Goal: Transaction & Acquisition: Obtain resource

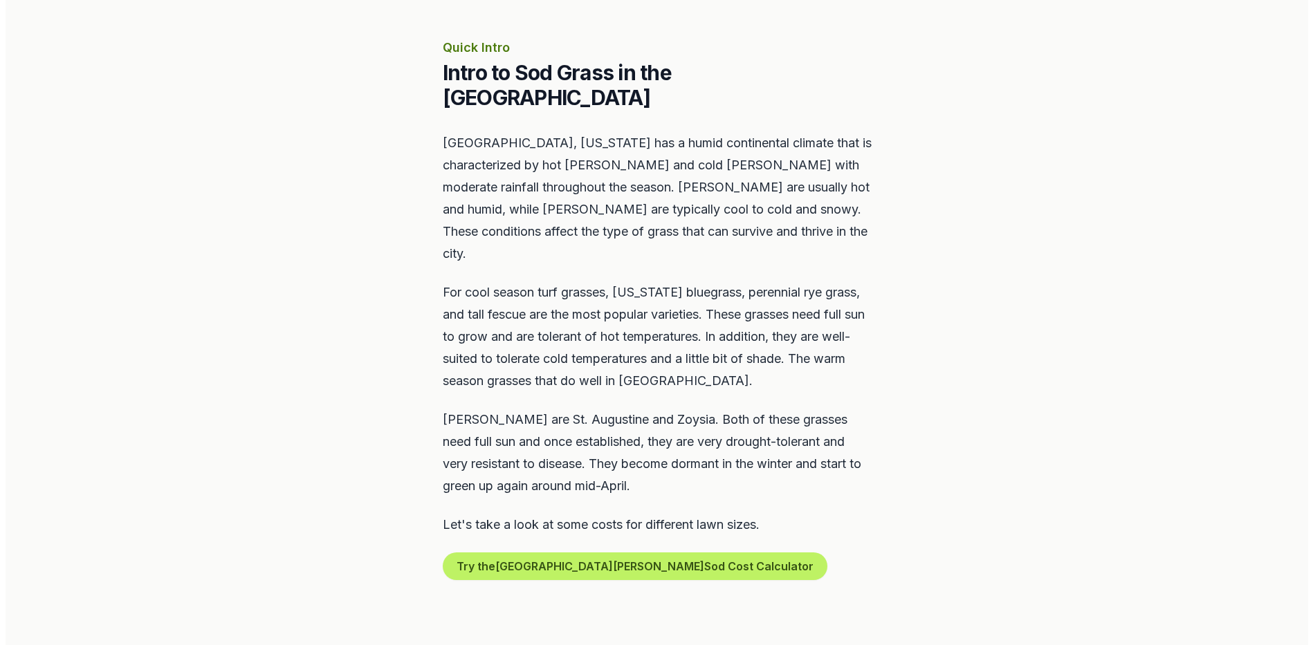
scroll to position [623, 0]
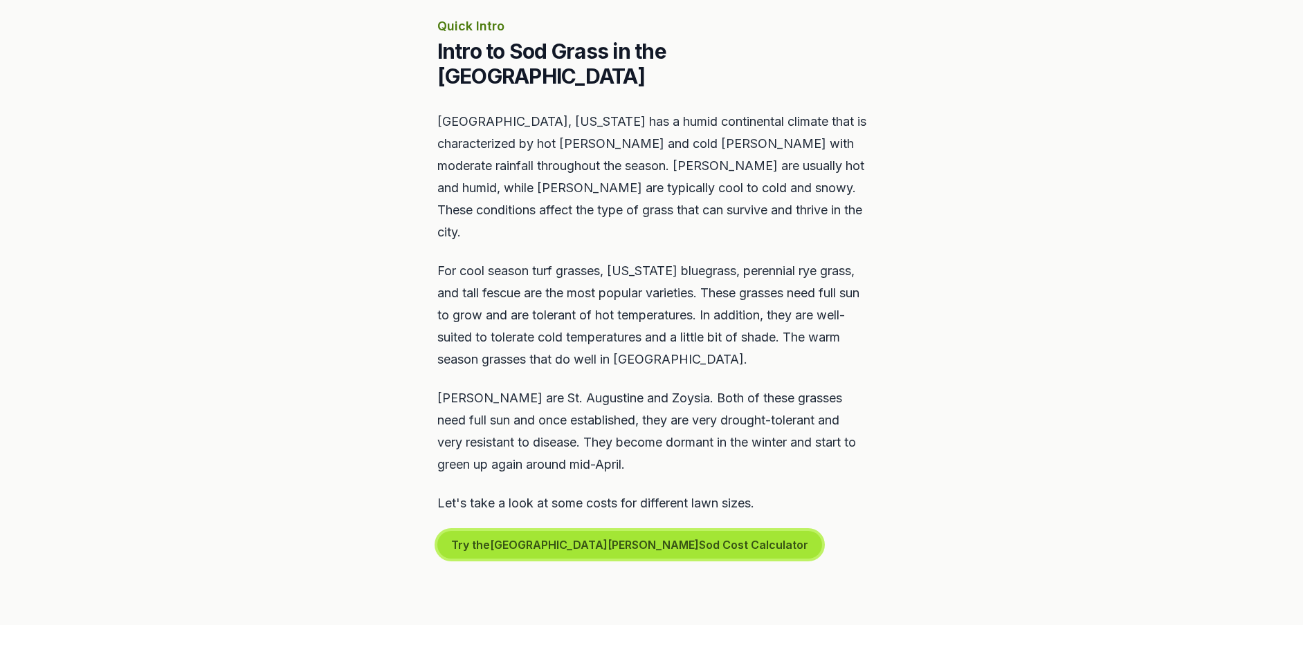
click at [511, 531] on button "Try the St. [PERSON_NAME] Sod Cost Calculator" at bounding box center [629, 545] width 385 height 28
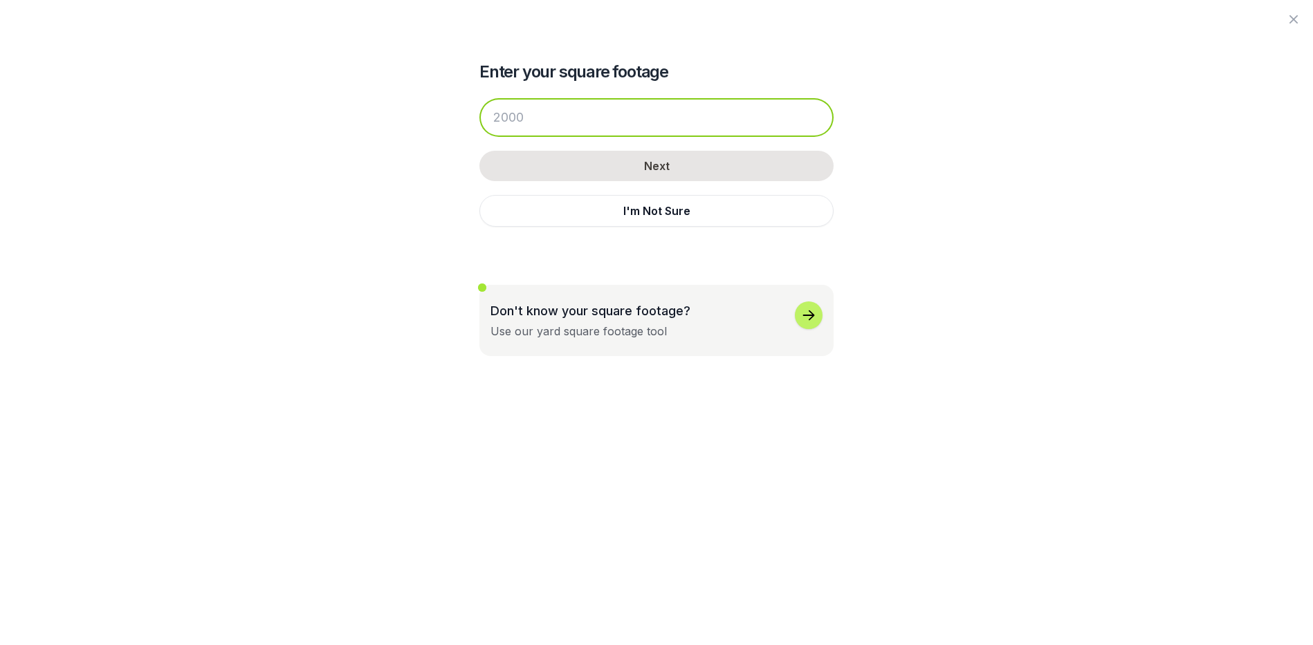
drag, startPoint x: 524, startPoint y: 116, endPoint x: 338, endPoint y: 122, distance: 185.5
click at [338, 122] on div "Enter your square footage Next I'm Not Sure Don't know your square footage? Use…" at bounding box center [656, 178] width 753 height 356
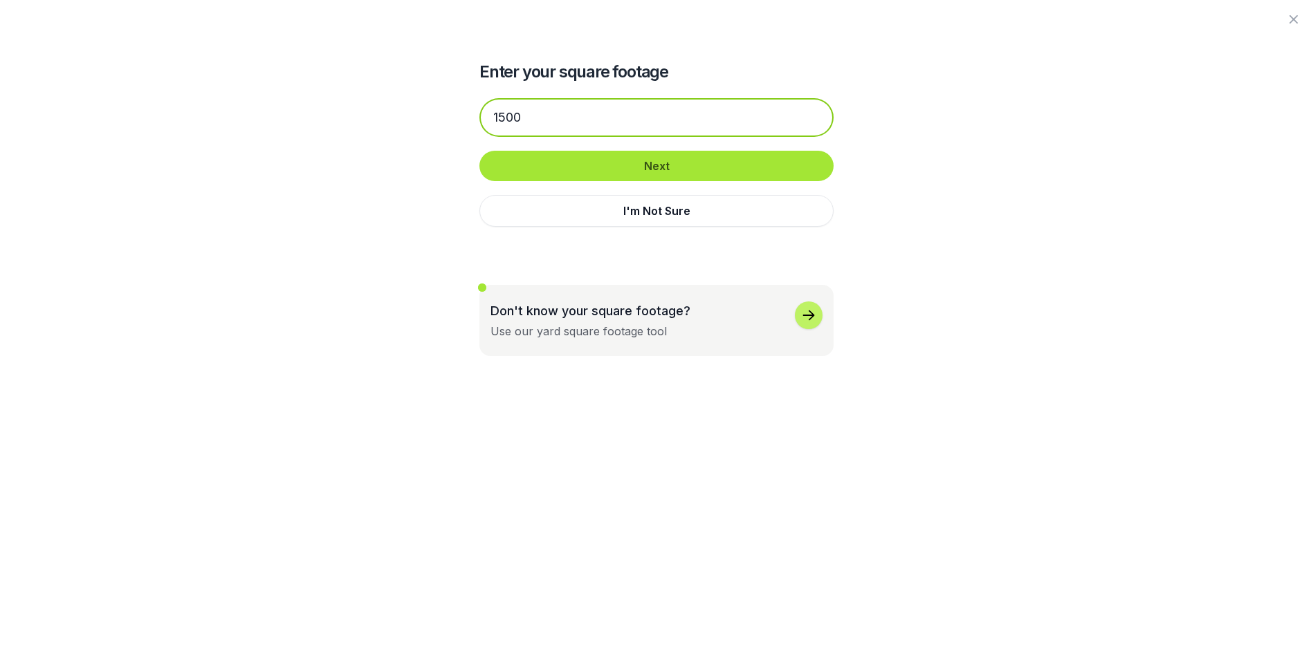
type input "1500"
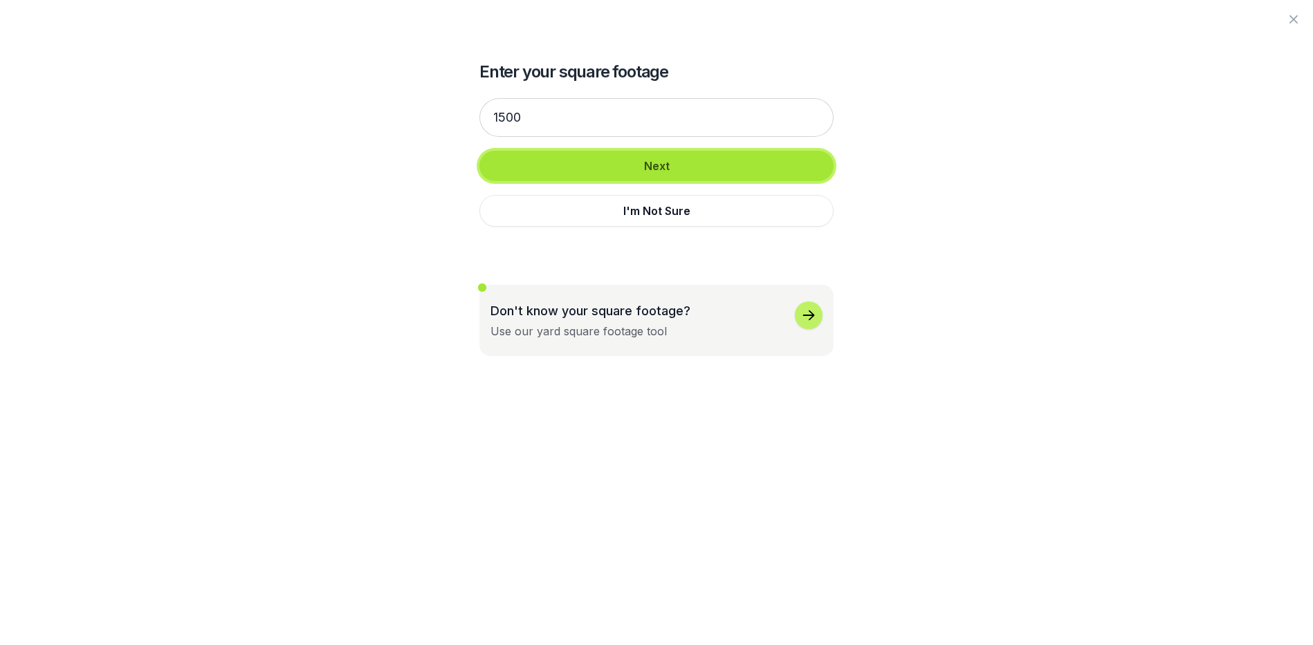
click at [555, 153] on button "Next" at bounding box center [656, 166] width 354 height 30
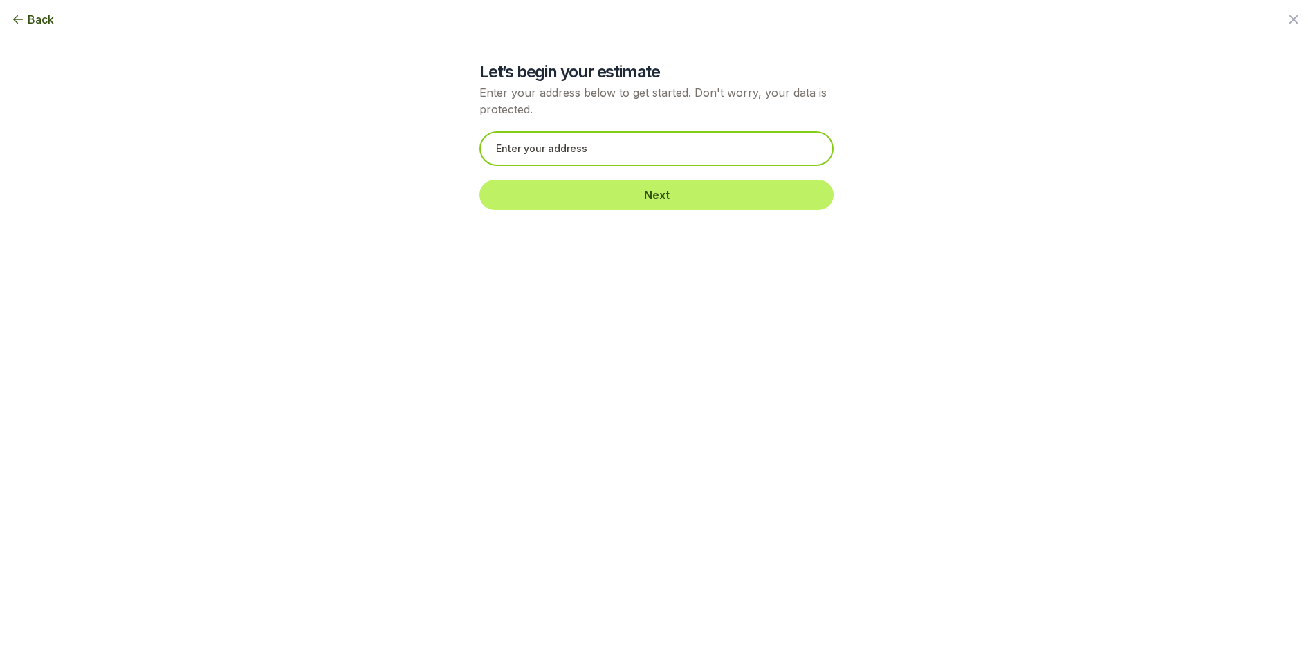
click at [518, 140] on input "text" at bounding box center [656, 148] width 354 height 35
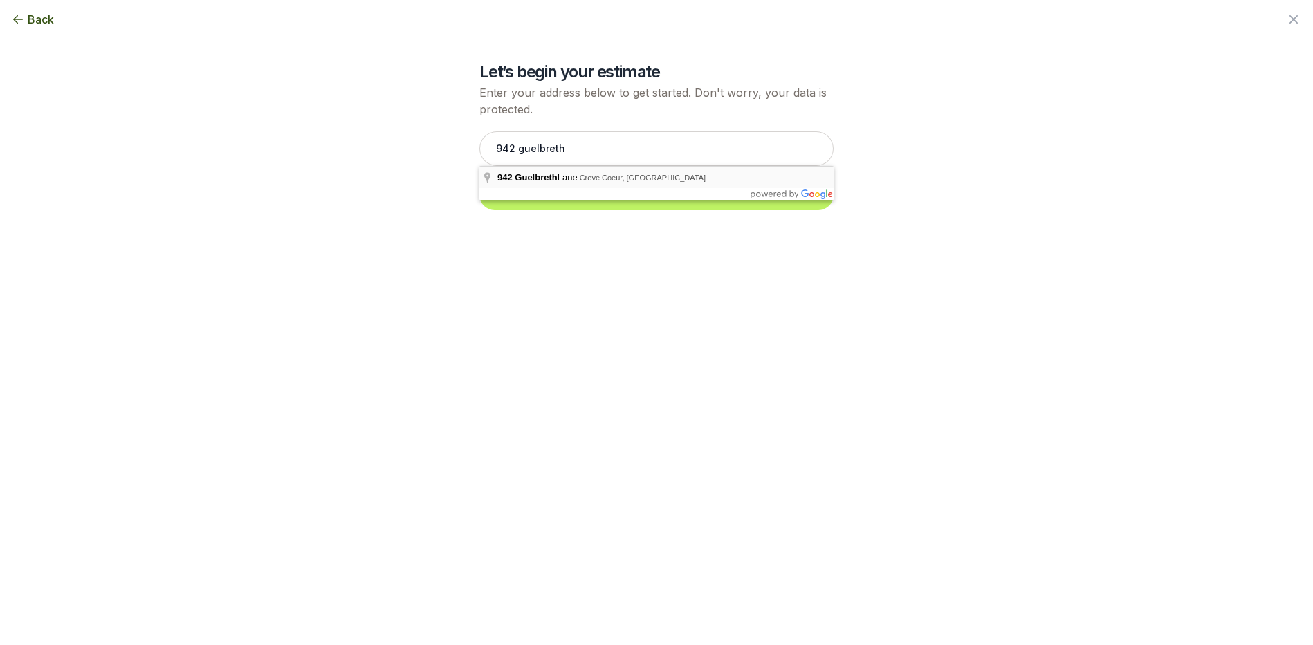
type input "[STREET_ADDRESS]"
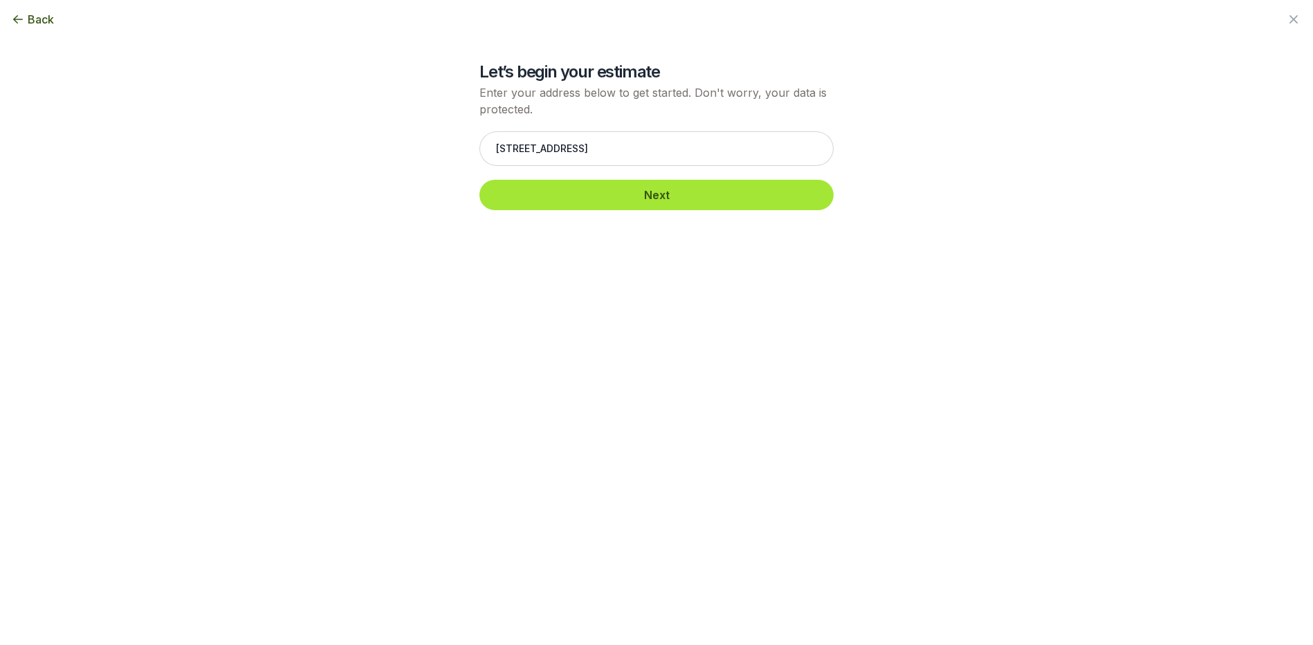
drag, startPoint x: 506, startPoint y: 174, endPoint x: 505, endPoint y: 183, distance: 9.0
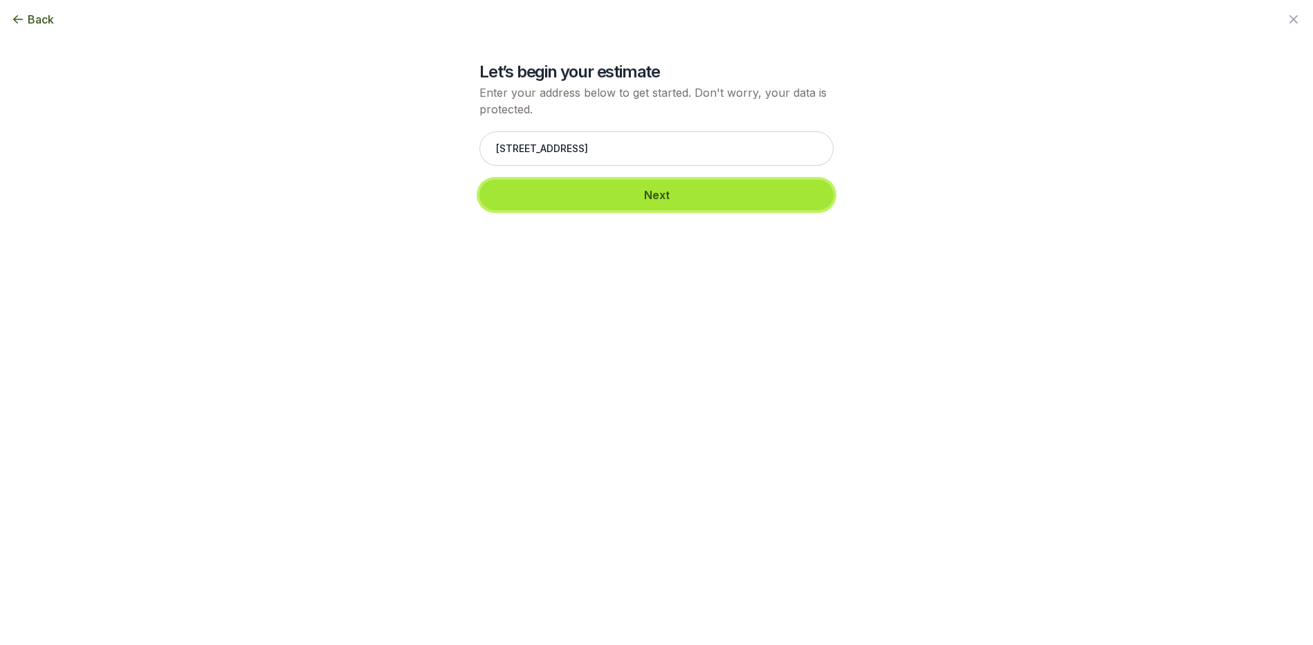
click at [612, 195] on button "Next" at bounding box center [656, 195] width 354 height 30
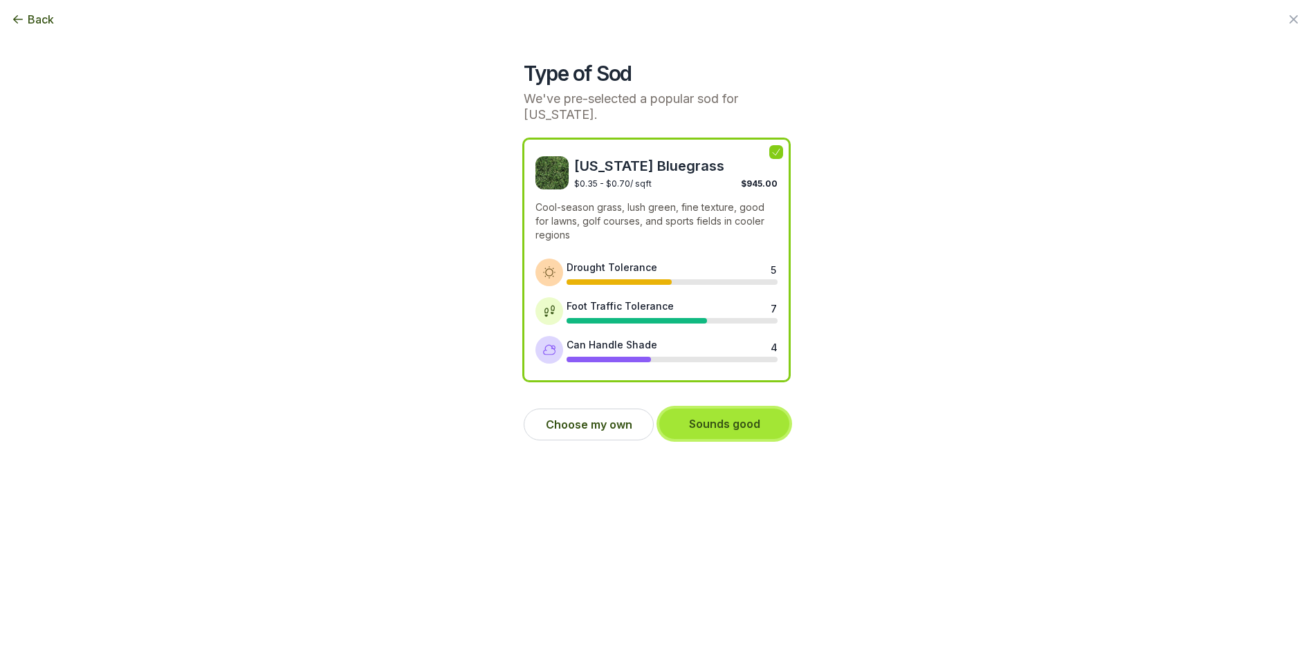
click at [728, 424] on button "Sounds good" at bounding box center [724, 424] width 130 height 30
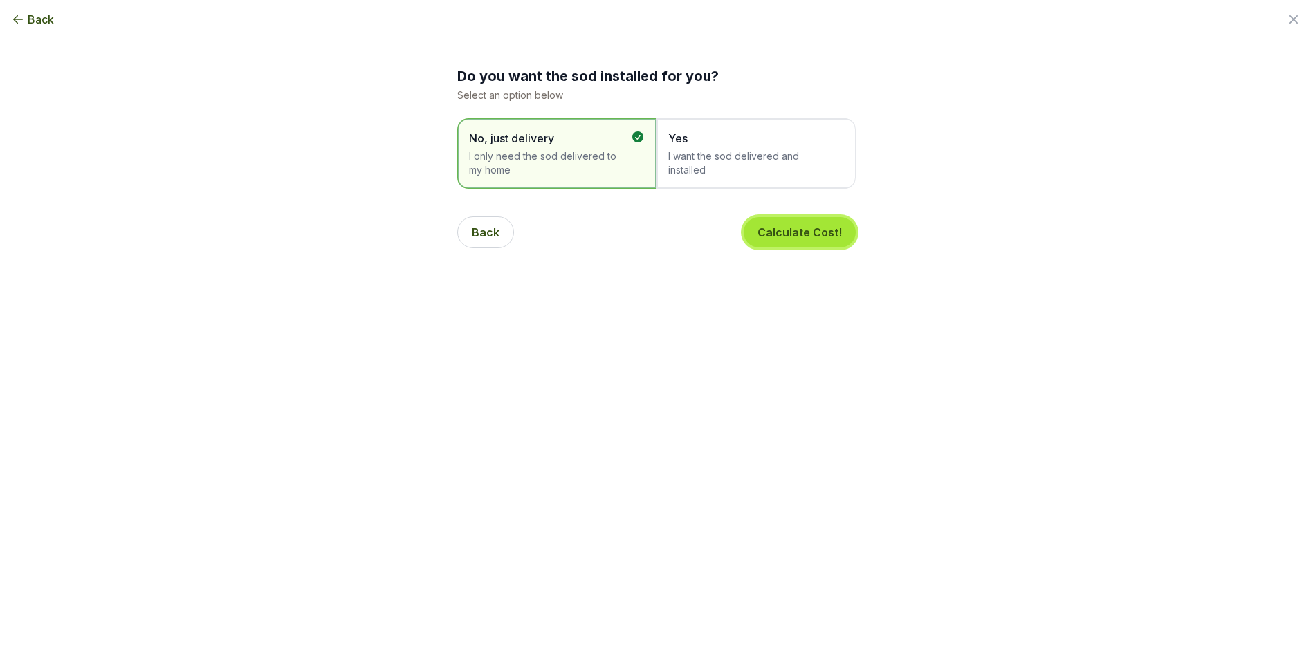
click at [782, 235] on button "Calculate Cost!" at bounding box center [800, 232] width 112 height 30
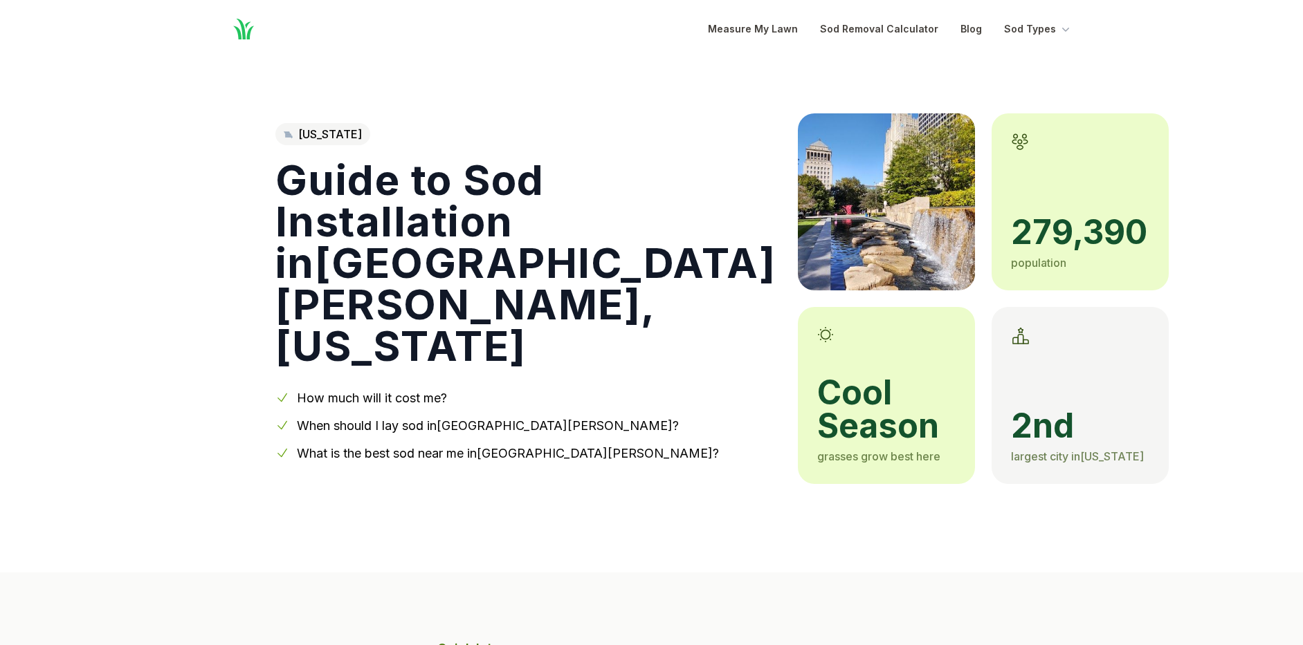
click at [817, 405] on span "cool season" at bounding box center [886, 409] width 138 height 66
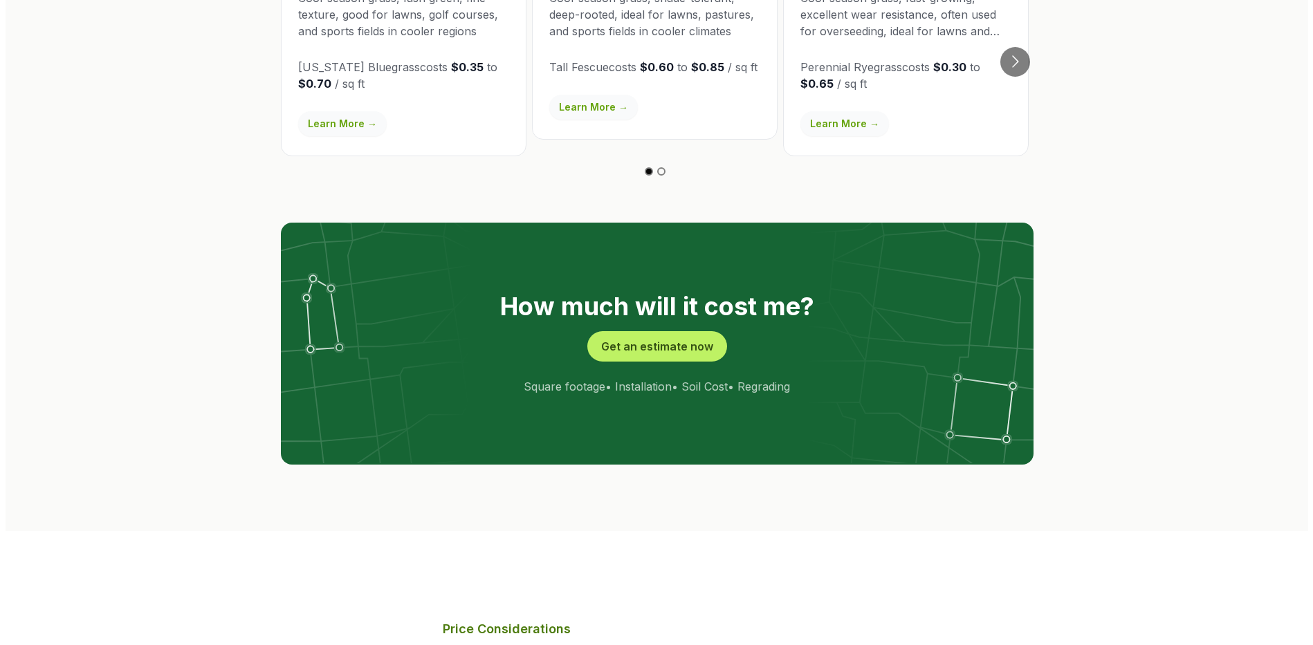
scroll to position [2767, 0]
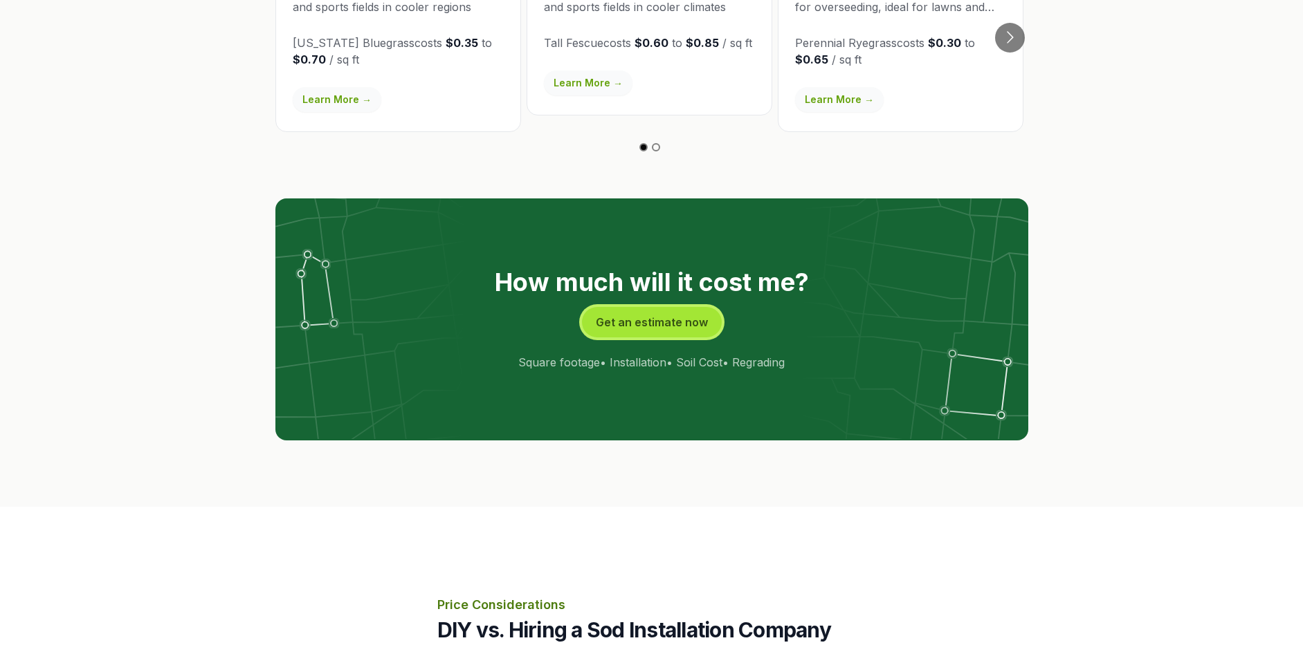
click at [639, 307] on button "Get an estimate now" at bounding box center [652, 322] width 140 height 30
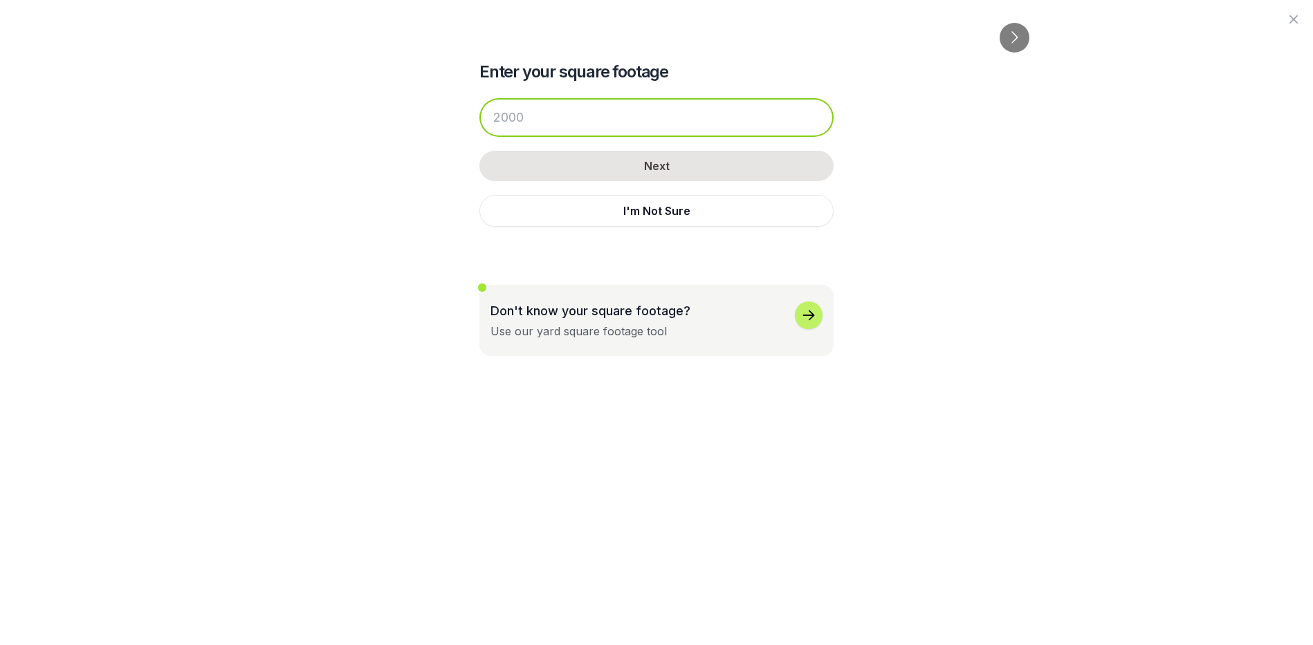
drag, startPoint x: 538, startPoint y: 116, endPoint x: 512, endPoint y: 134, distance: 31.9
click at [536, 120] on input "number" at bounding box center [656, 117] width 354 height 39
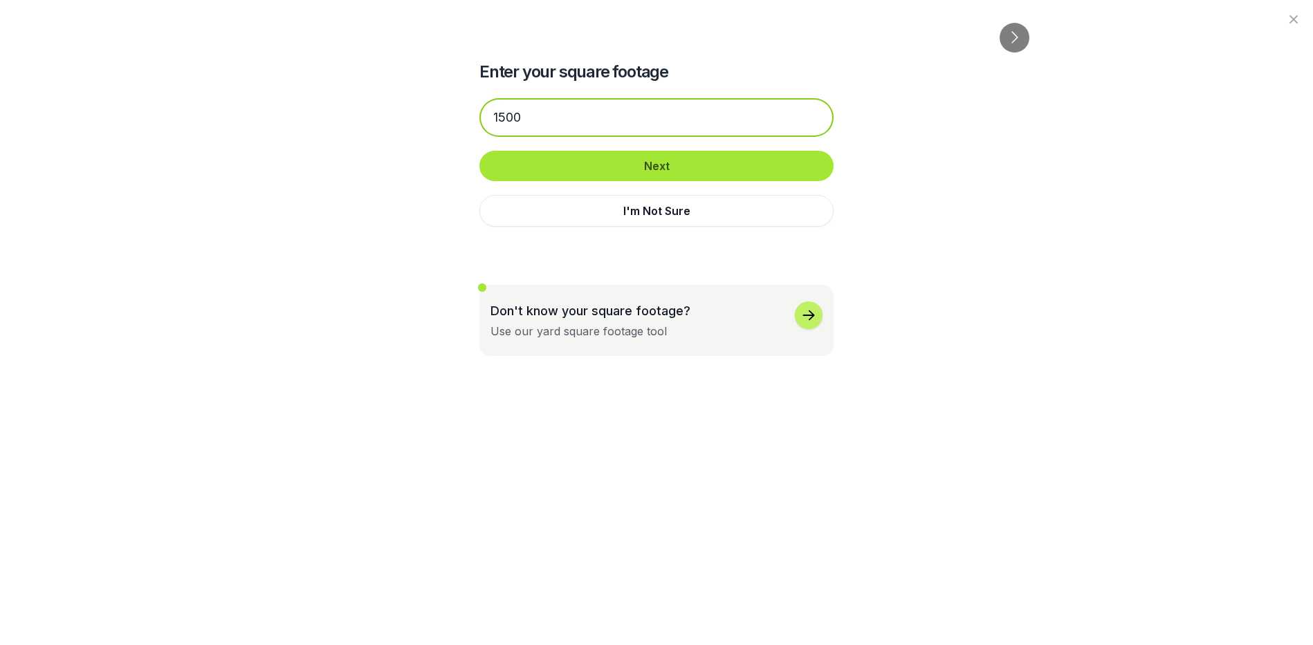
type input "1500"
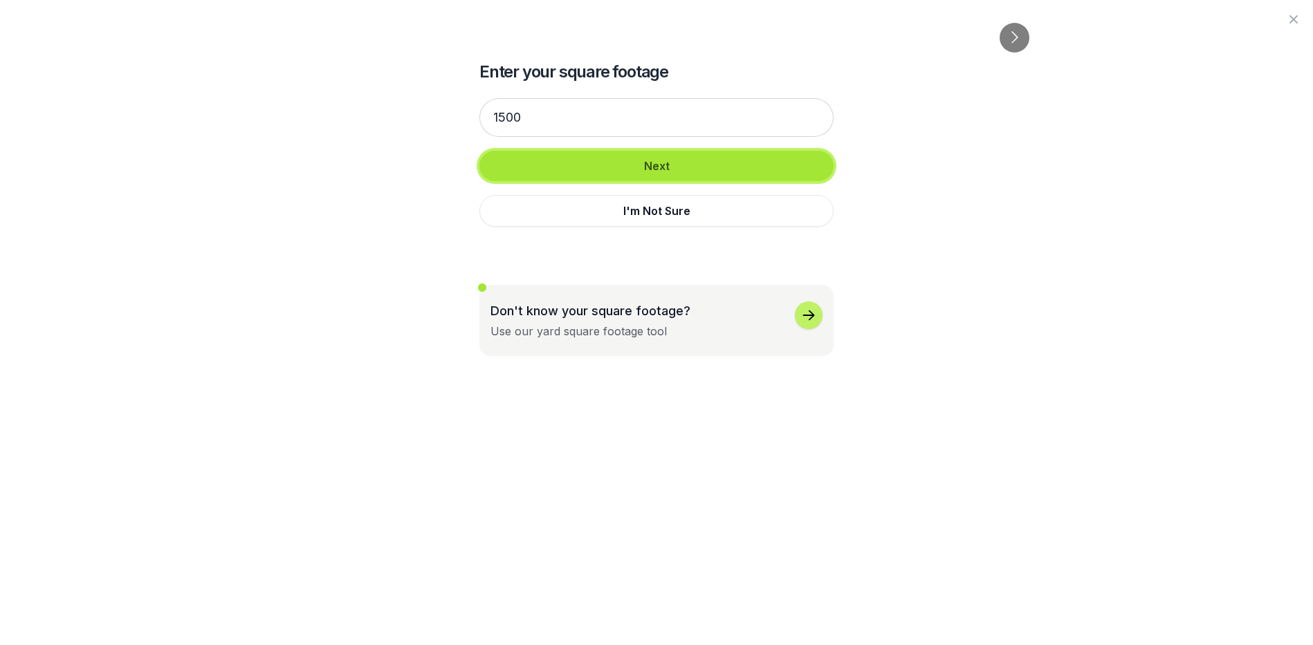
click at [545, 173] on button "Next" at bounding box center [656, 166] width 354 height 30
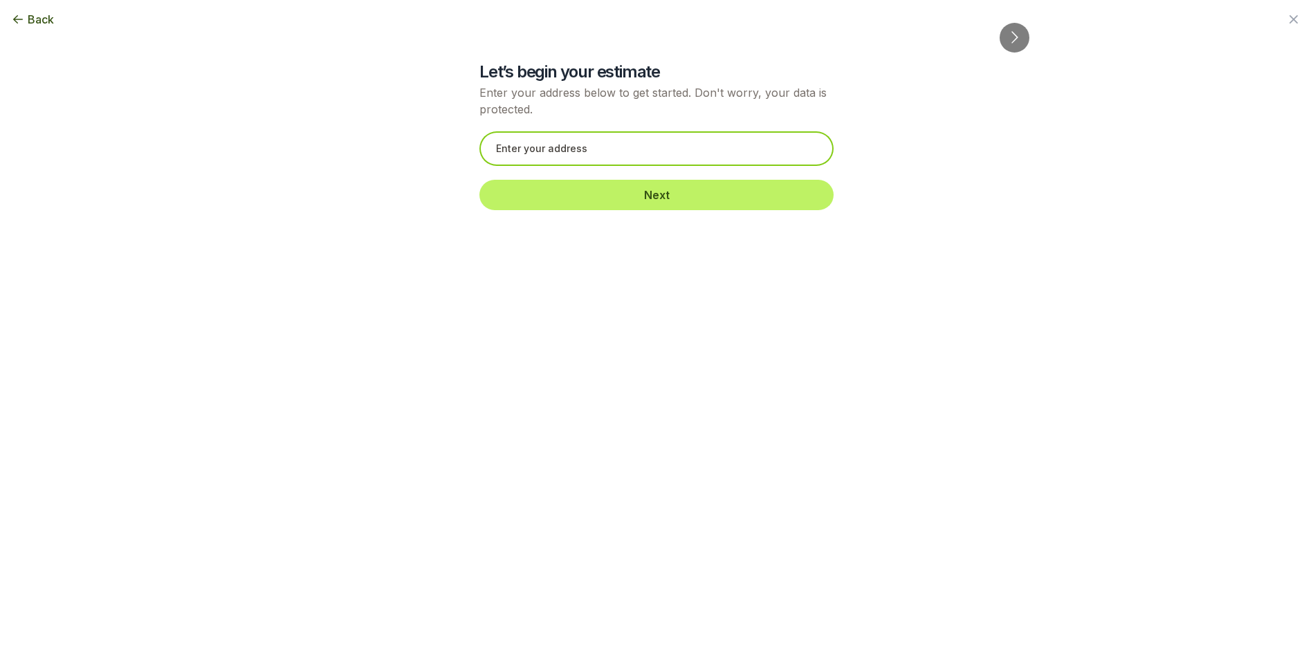
click at [541, 147] on input "text" at bounding box center [656, 148] width 354 height 35
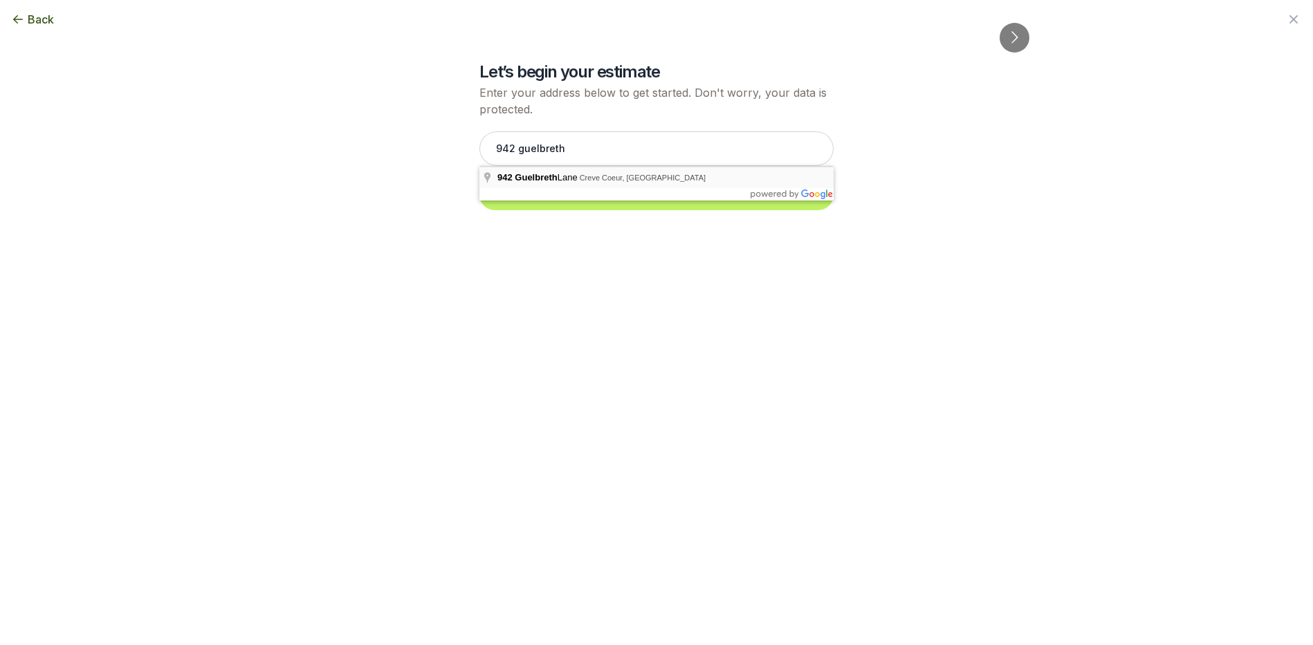
type input "[STREET_ADDRESS]"
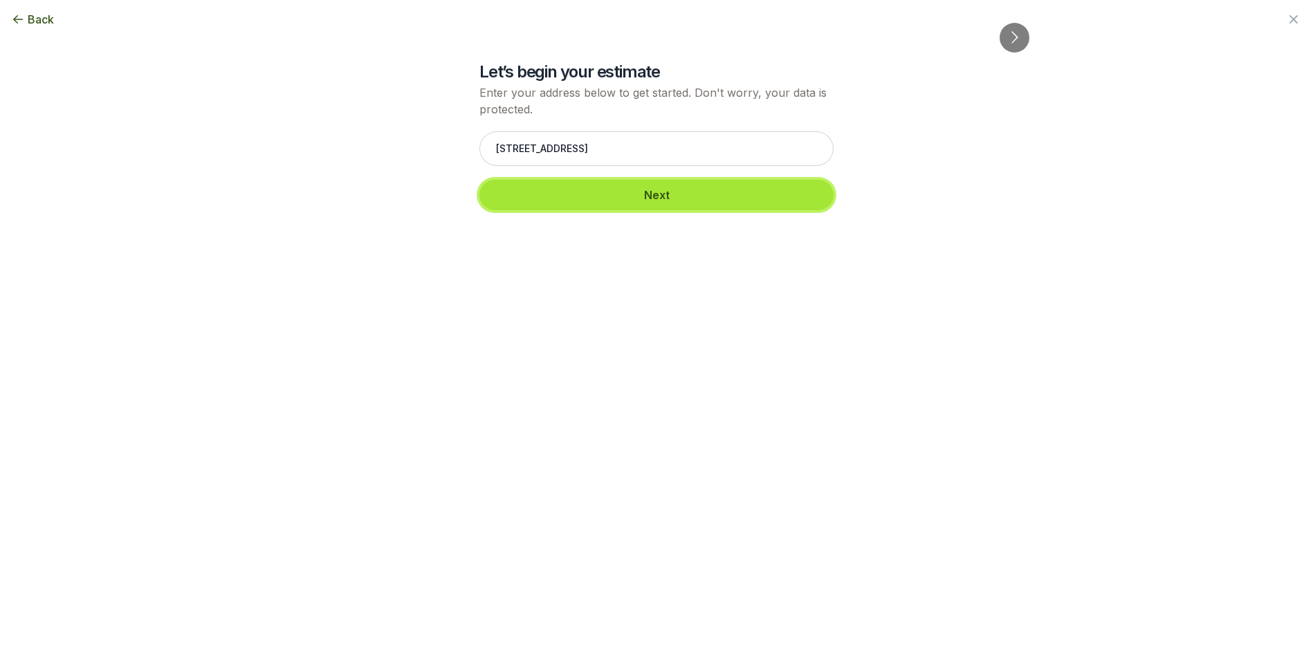
click at [623, 199] on button "Next" at bounding box center [656, 195] width 354 height 30
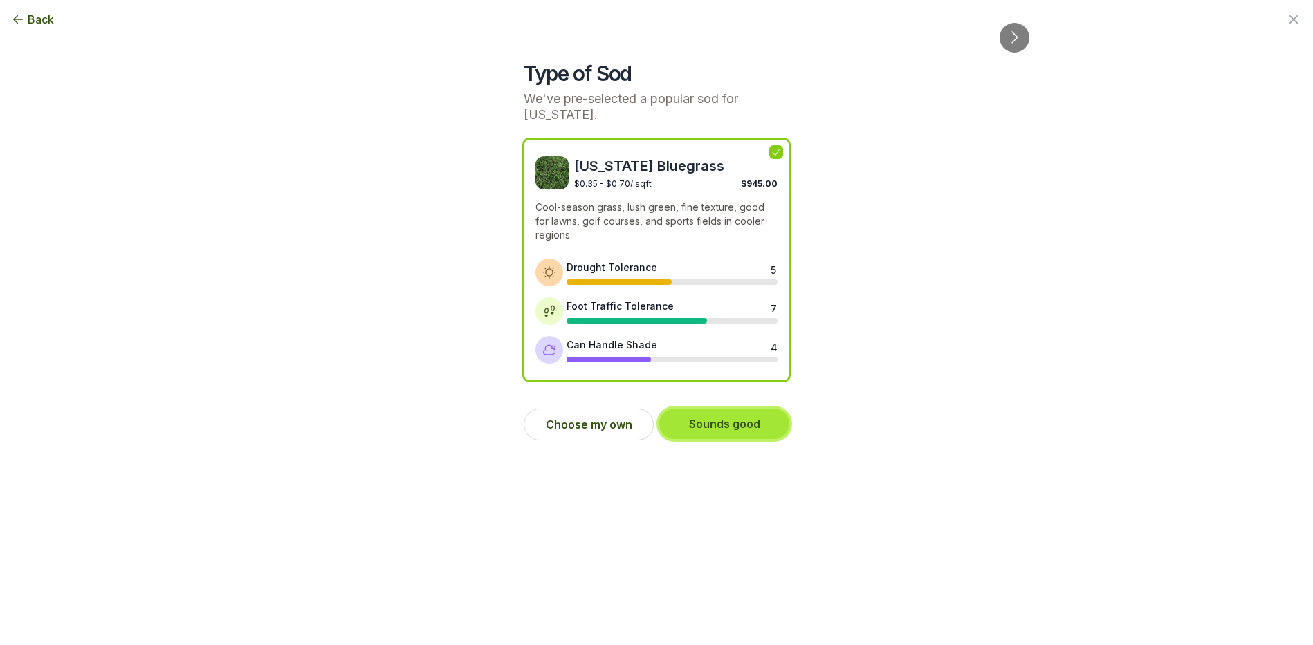
click at [737, 420] on button "Sounds good" at bounding box center [724, 424] width 130 height 30
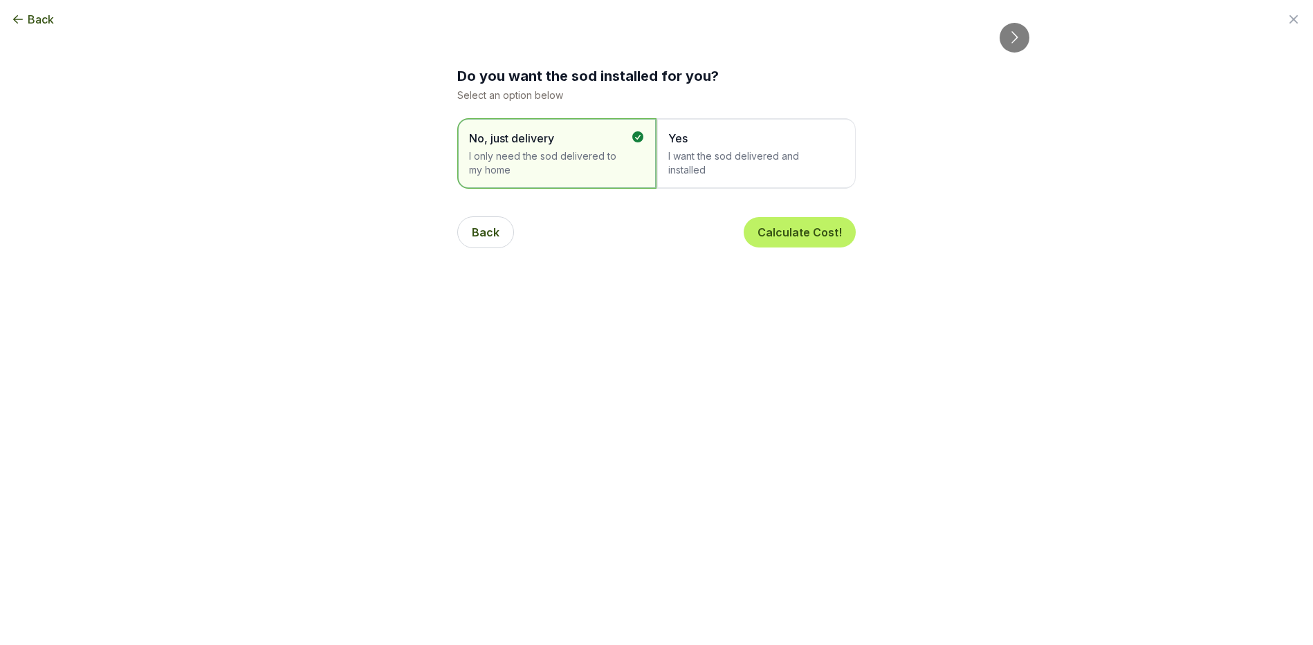
click at [715, 151] on span "I want the sod delivered and installed" at bounding box center [749, 163] width 162 height 28
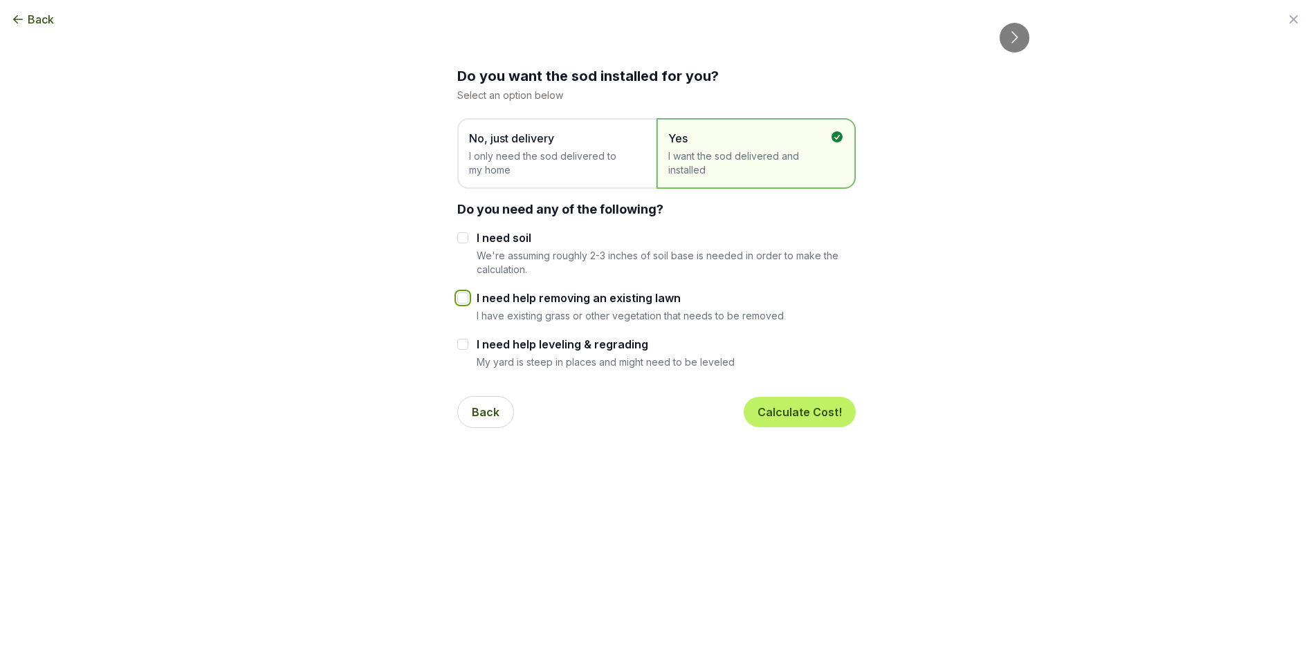
click at [465, 298] on input "I need help removing an existing lawn" at bounding box center [462, 298] width 11 height 11
checkbox input "true"
click at [812, 405] on button "Calculate Cost!" at bounding box center [800, 412] width 112 height 30
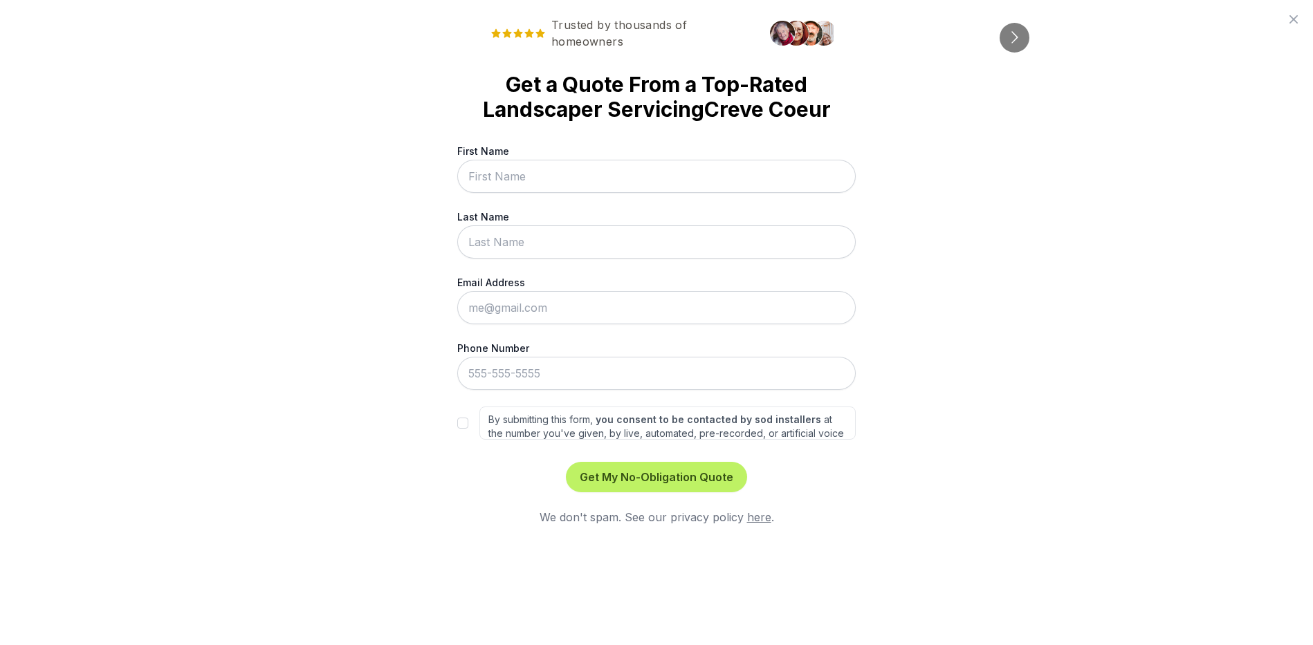
click at [540, 178] on input "First Name" at bounding box center [656, 176] width 398 height 33
type input "Dennis"
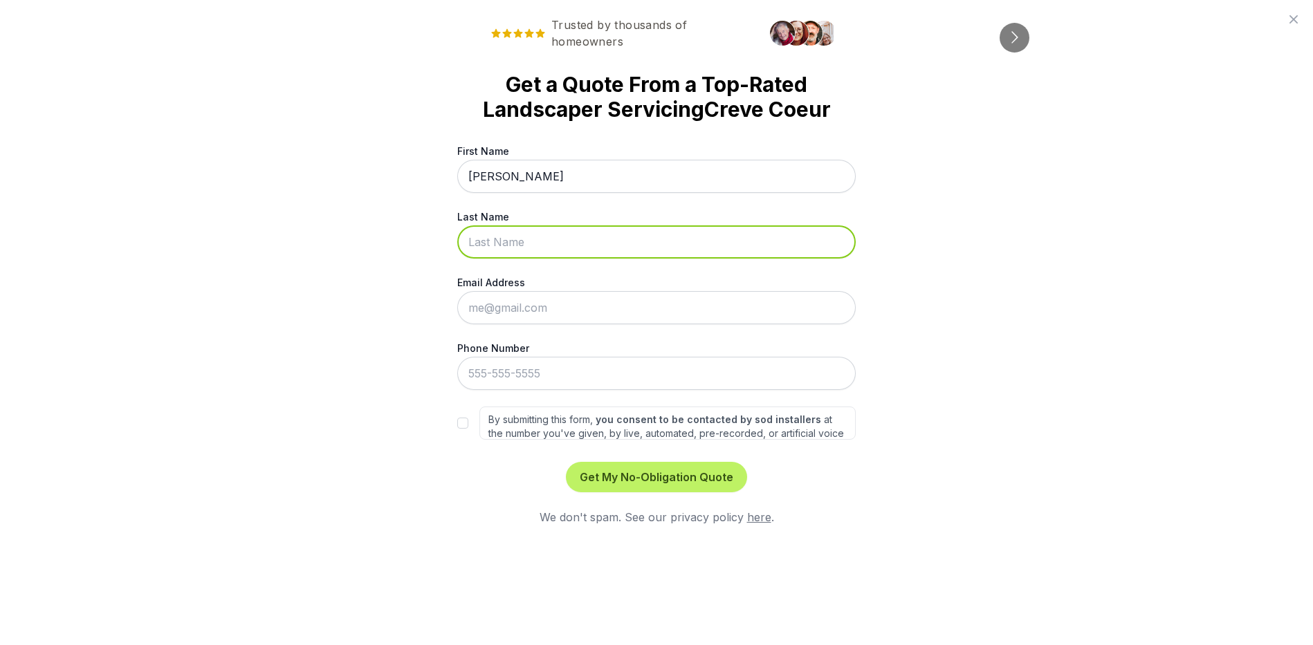
type input "Niere"
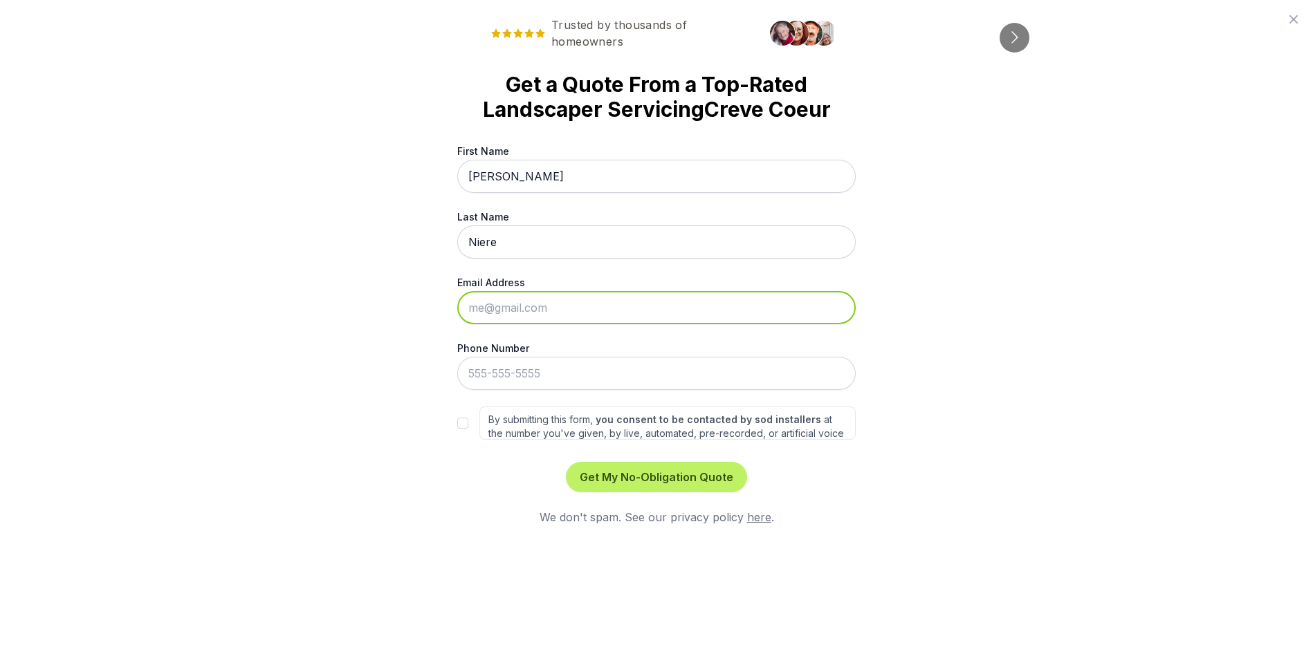
type input "marinefo0846@gmail.com"
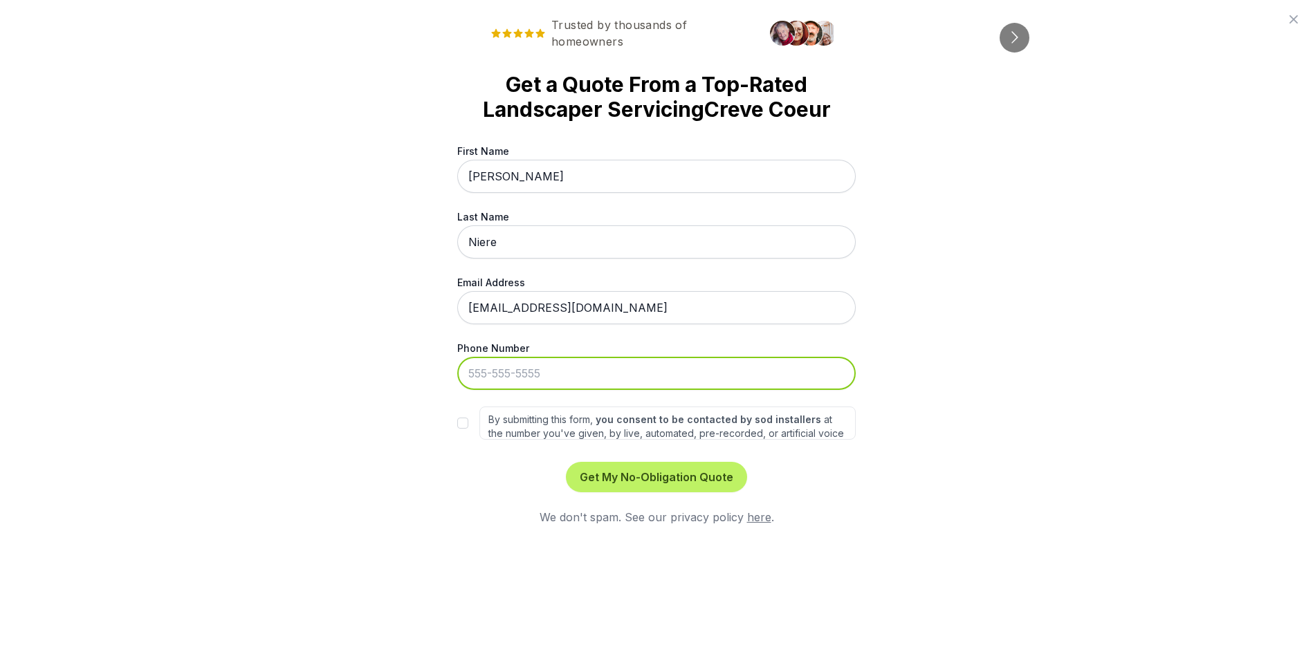
click at [555, 369] on input "Phone Number" at bounding box center [656, 373] width 398 height 33
type input "314-712-0157"
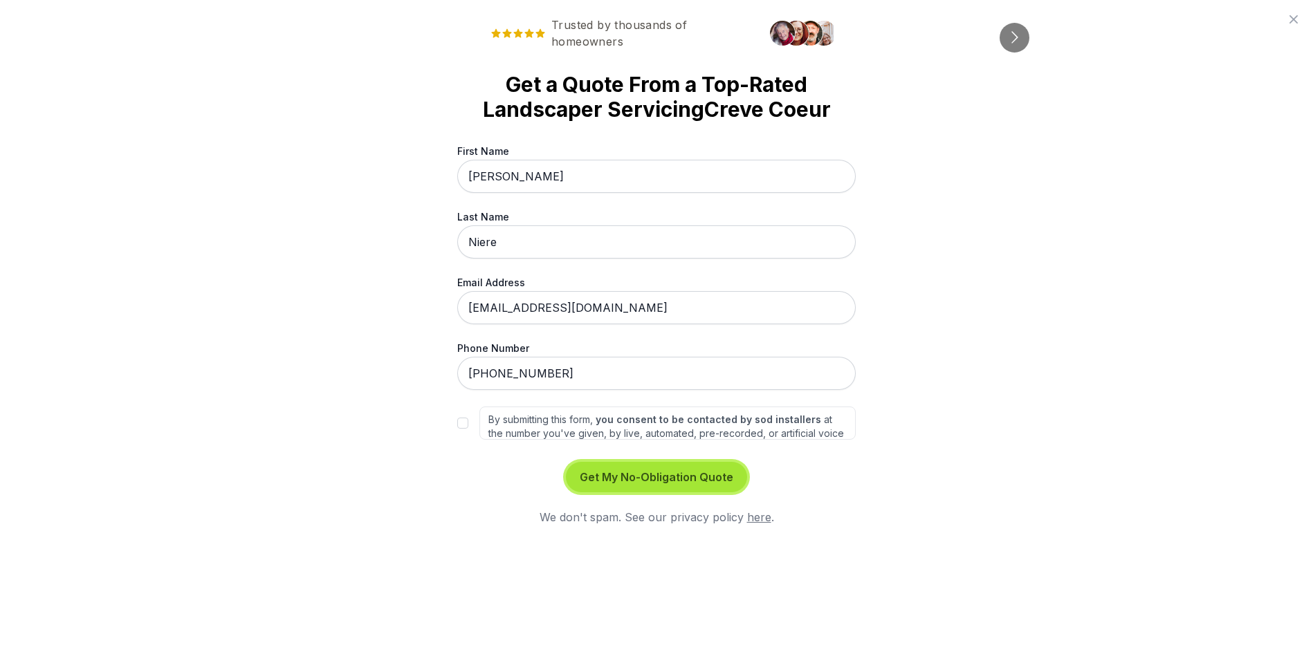
click at [668, 475] on button "Get My No-Obligation Quote" at bounding box center [656, 477] width 181 height 30
click at [463, 421] on input "By submitting this form, you consent to be contacted by sod installers at the n…" at bounding box center [462, 423] width 11 height 11
checkbox input "true"
click at [672, 478] on button "Get My No-Obligation Quote" at bounding box center [656, 477] width 181 height 30
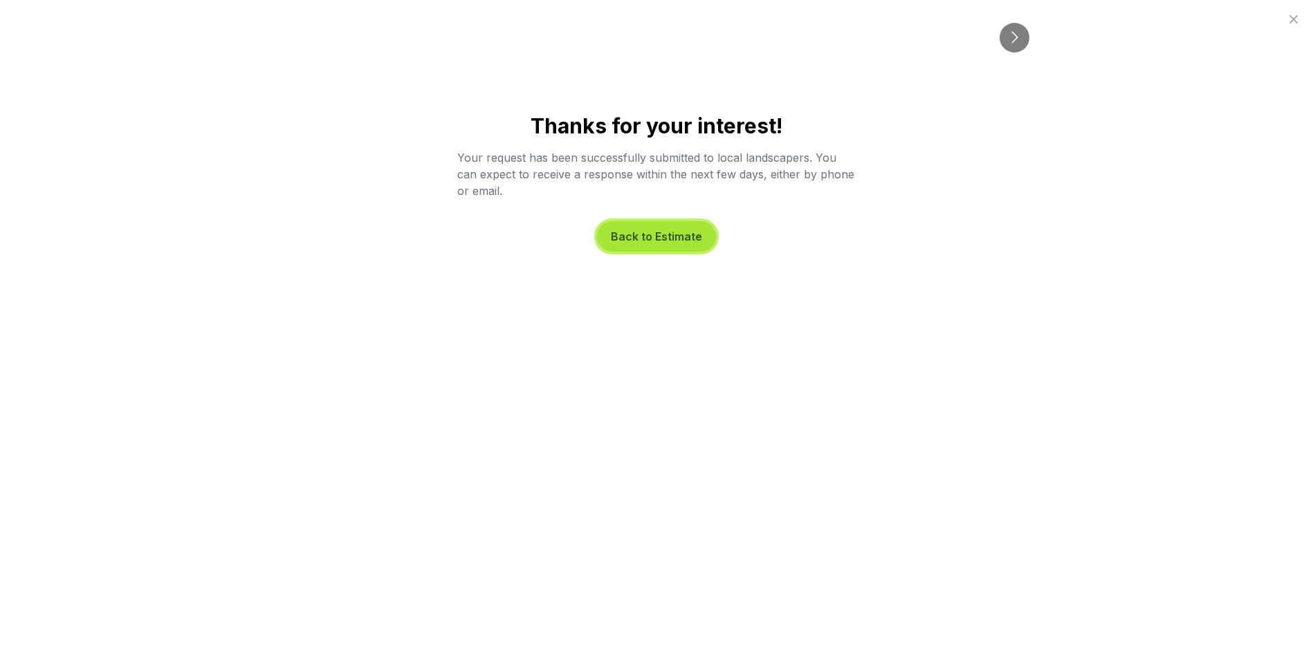
click at [641, 235] on button "Back to Estimate" at bounding box center [656, 236] width 119 height 30
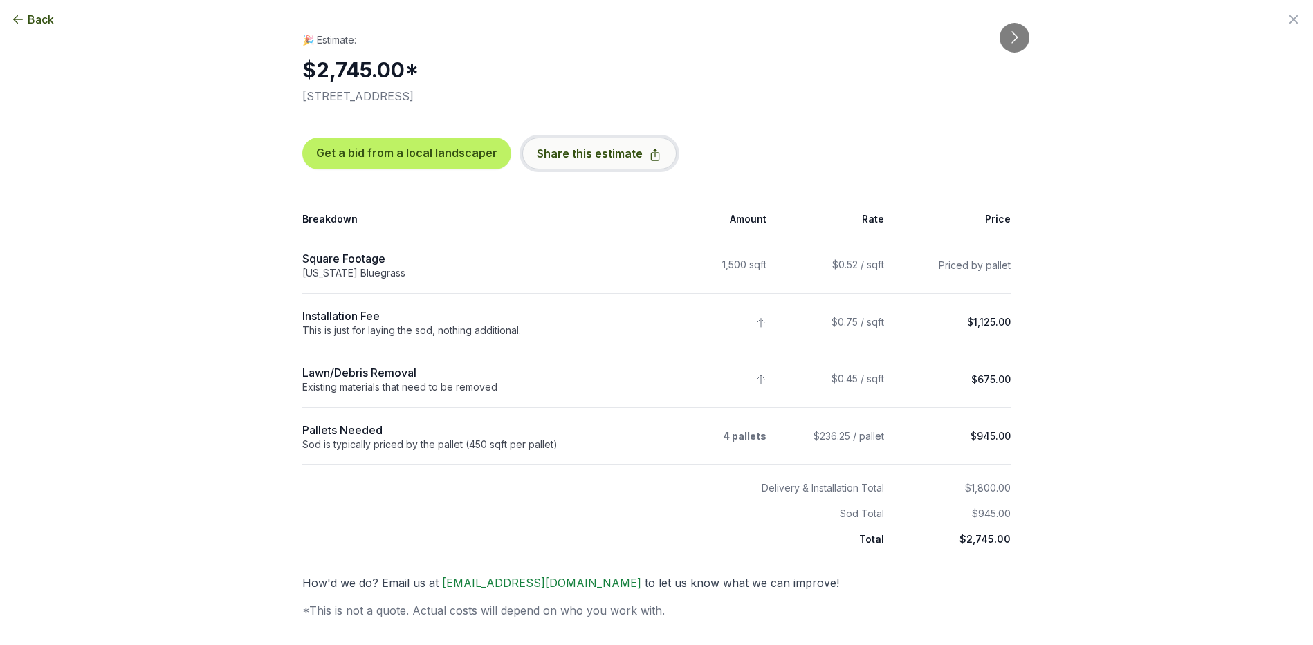
click at [586, 157] on button "Share this estimate" at bounding box center [599, 154] width 154 height 32
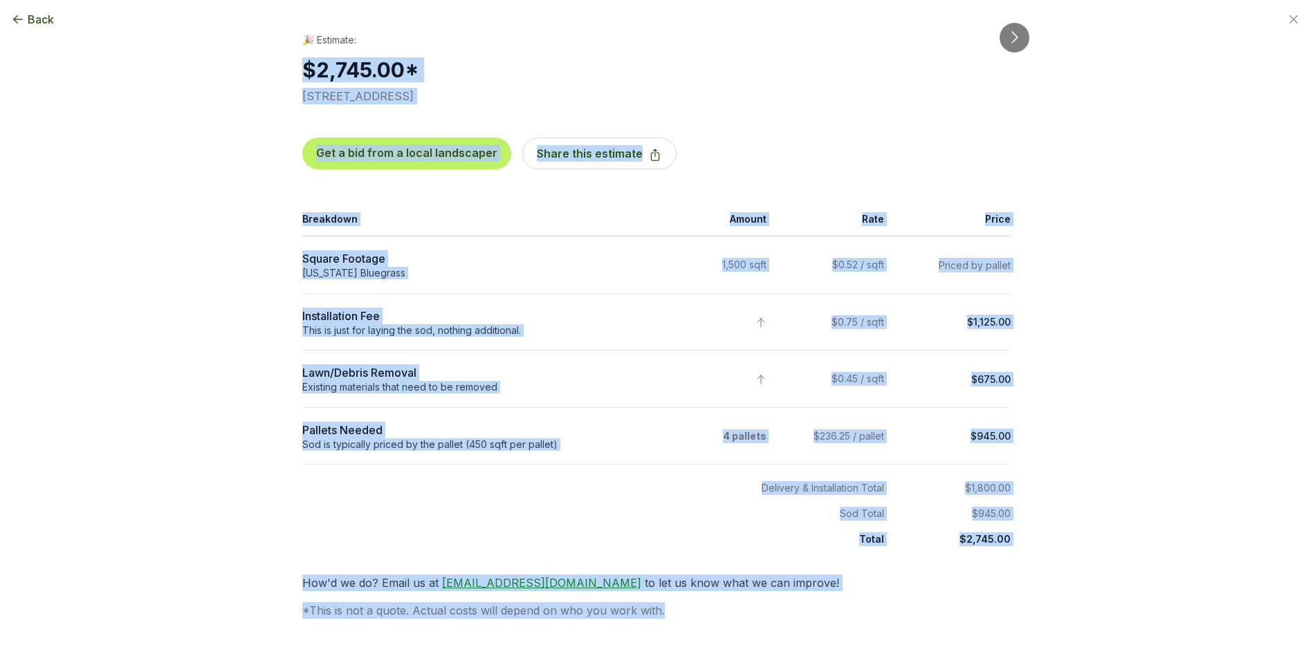
drag, startPoint x: 683, startPoint y: 616, endPoint x: 196, endPoint y: 77, distance: 725.4
click at [196, 77] on div "Back Enter your square footage 1500 Next I'm Not Sure Let’s begin your estimate…" at bounding box center [656, 322] width 1313 height 645
